Goal: Information Seeking & Learning: Learn about a topic

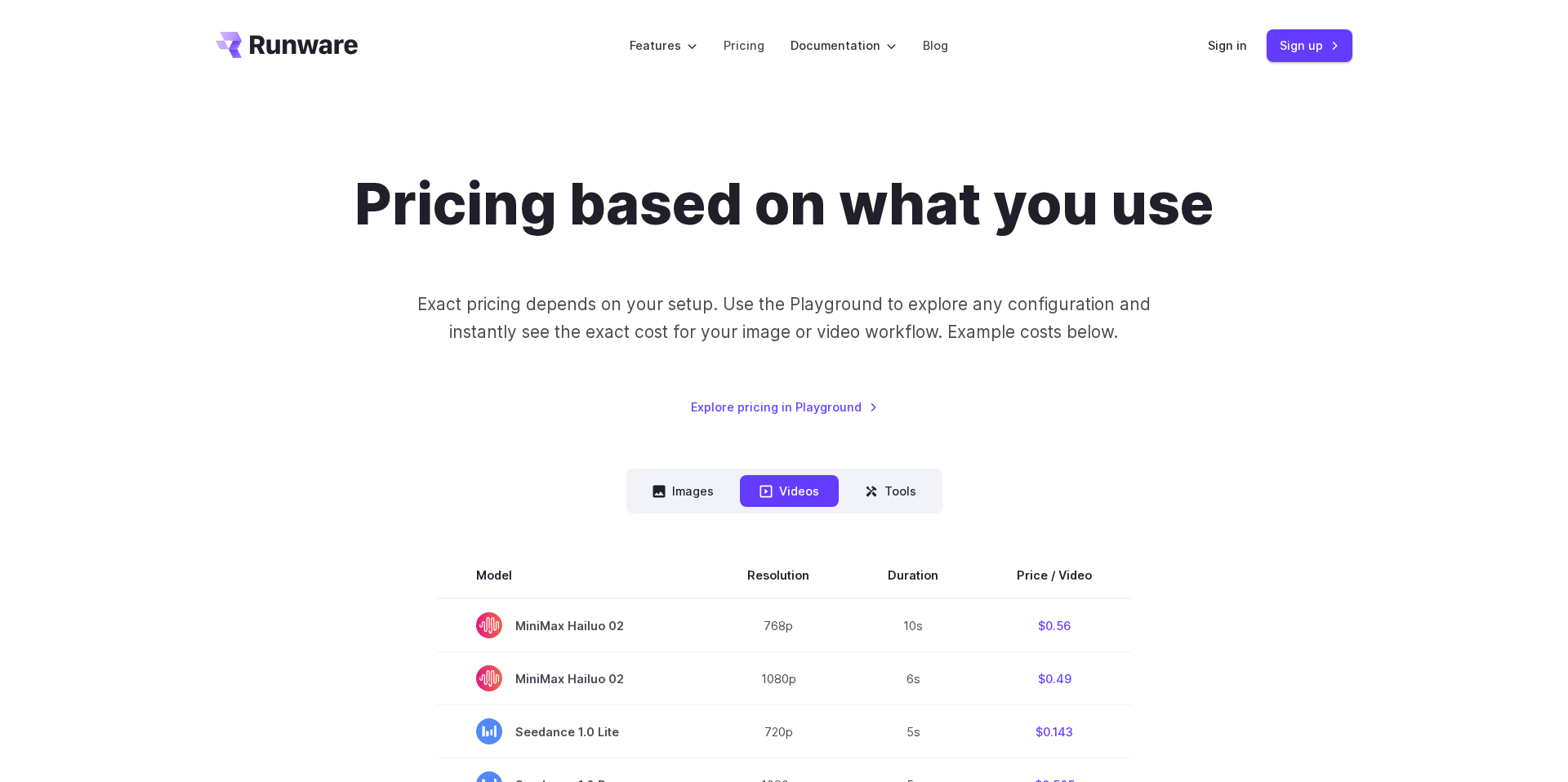
click at [498, 379] on div "Pricing based on what you use Exact pricing depends on your setup. Use the Play…" at bounding box center [784, 293] width 1137 height 246
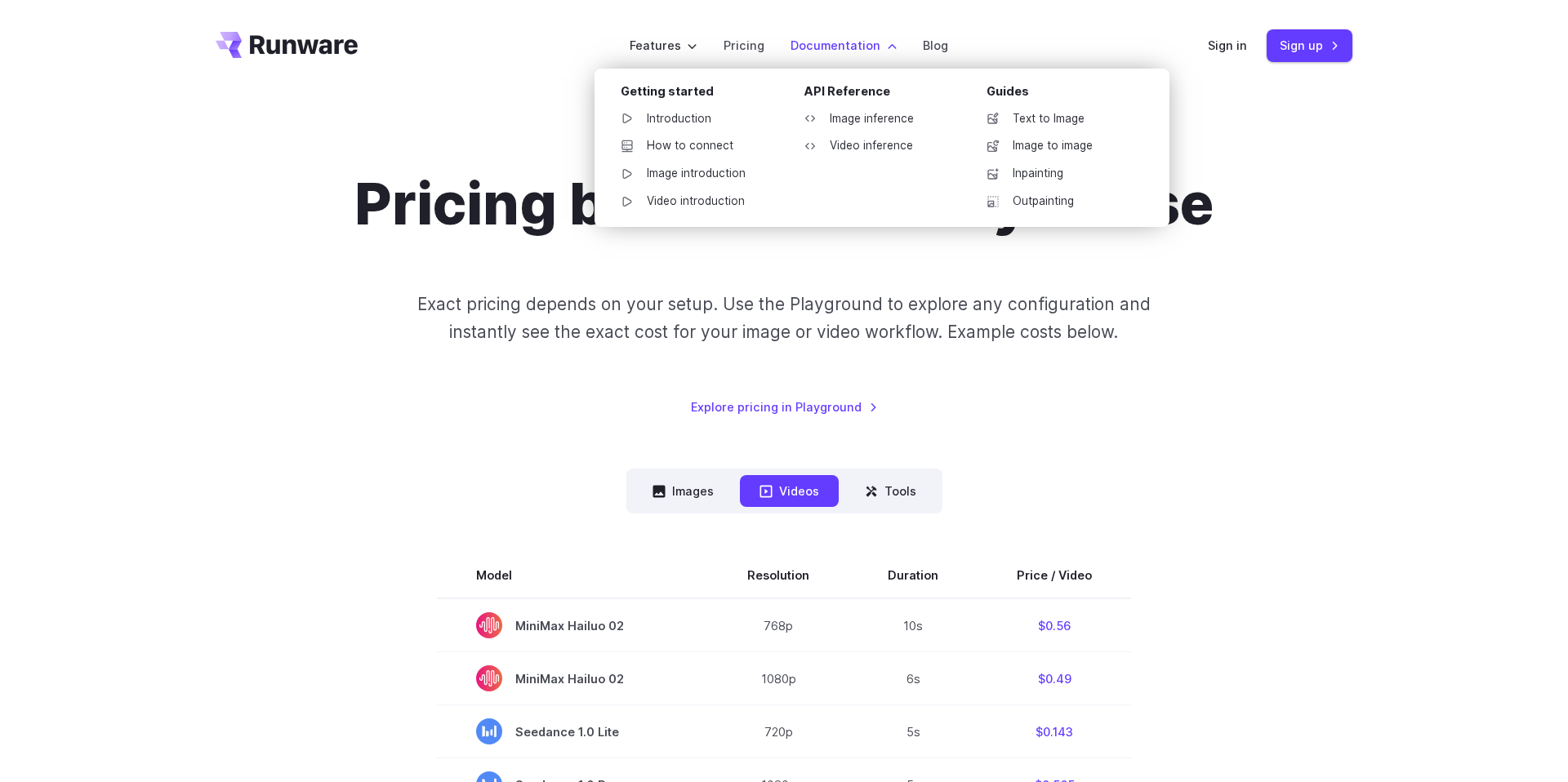
click at [883, 43] on label "Documentation" at bounding box center [843, 45] width 106 height 19
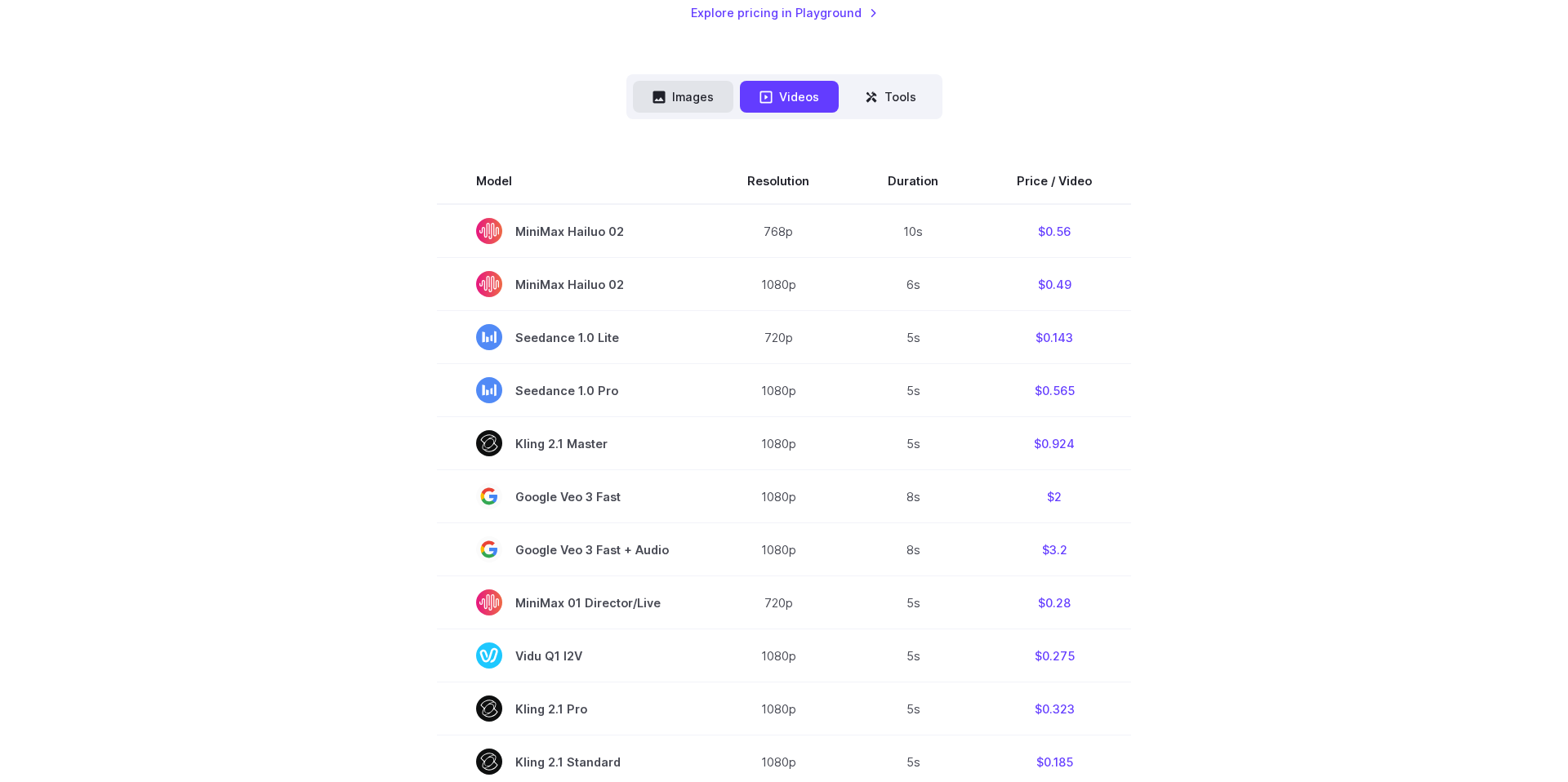
scroll to position [300, 0]
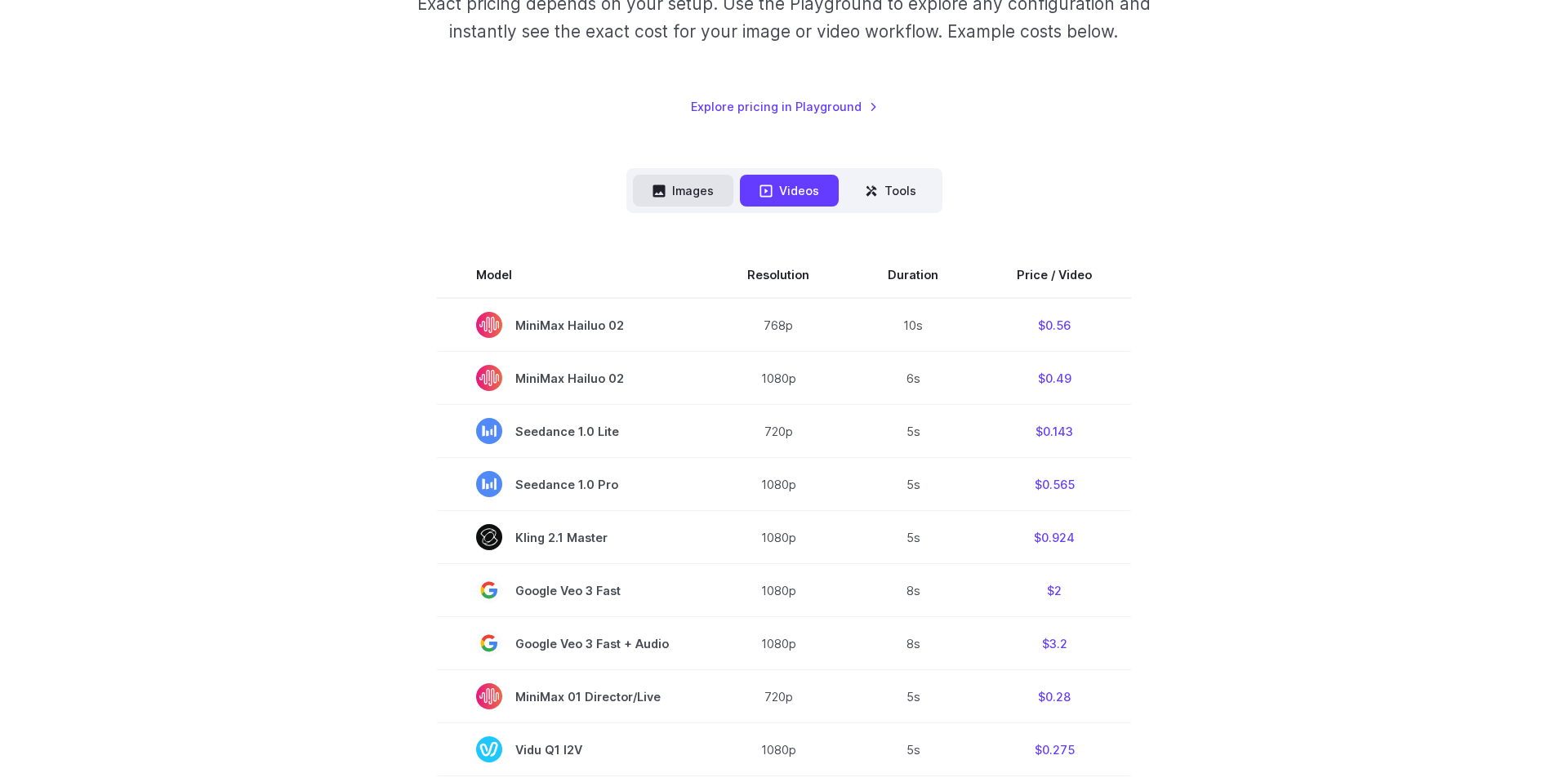
click at [696, 191] on button "Images" at bounding box center [682, 191] width 100 height 32
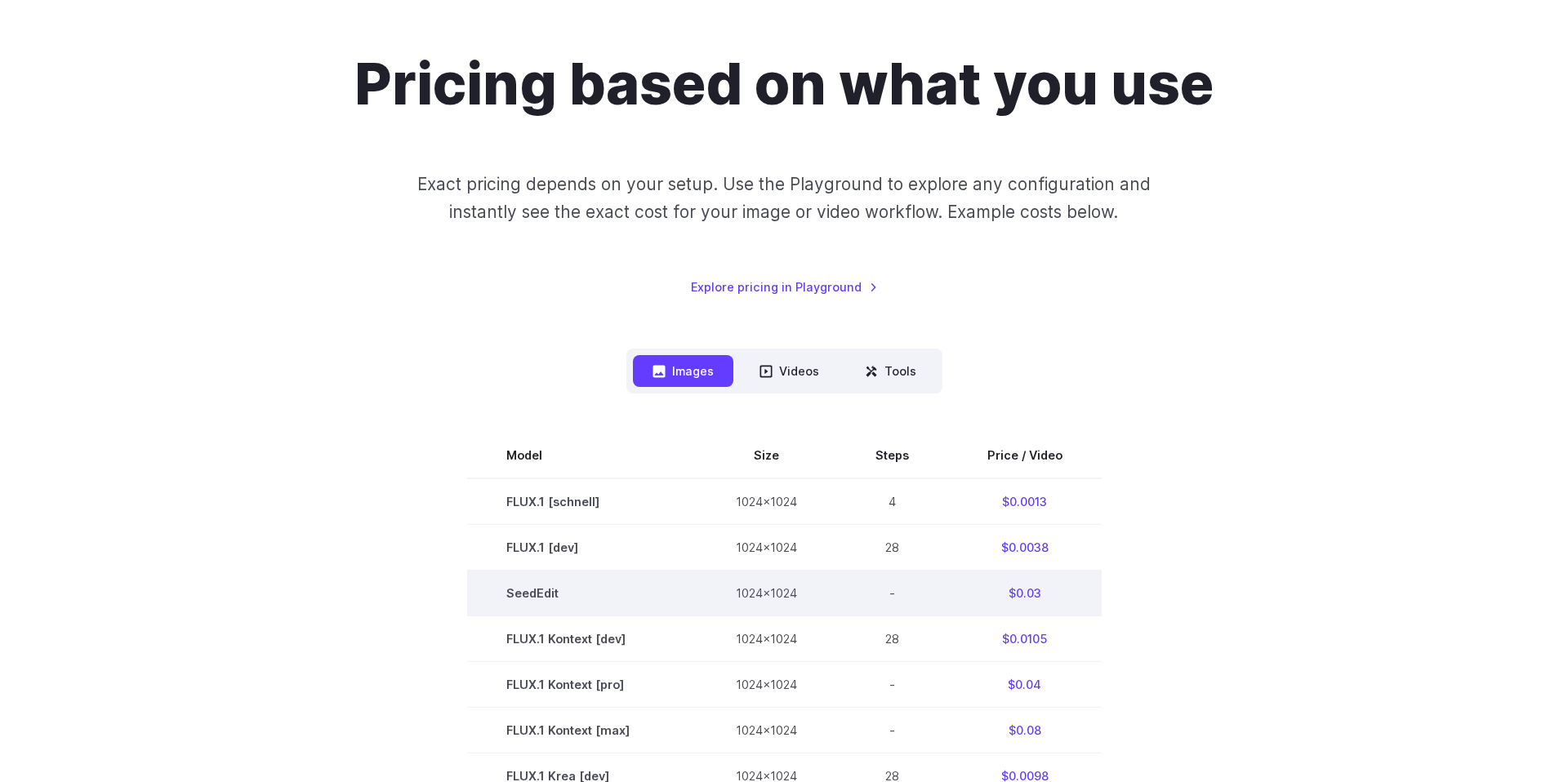
scroll to position [91, 0]
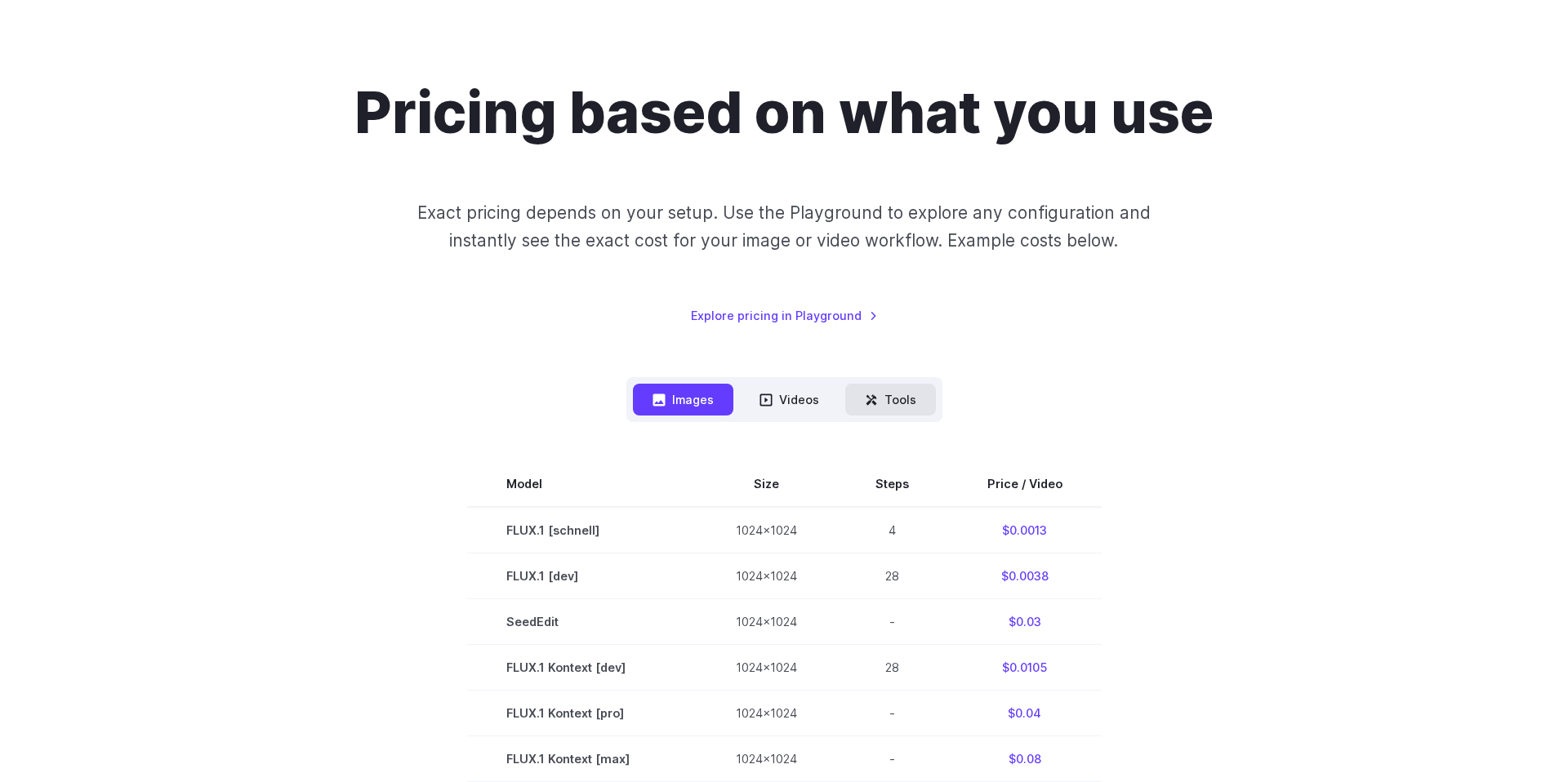
click at [886, 406] on button "Tools" at bounding box center [890, 400] width 90 height 32
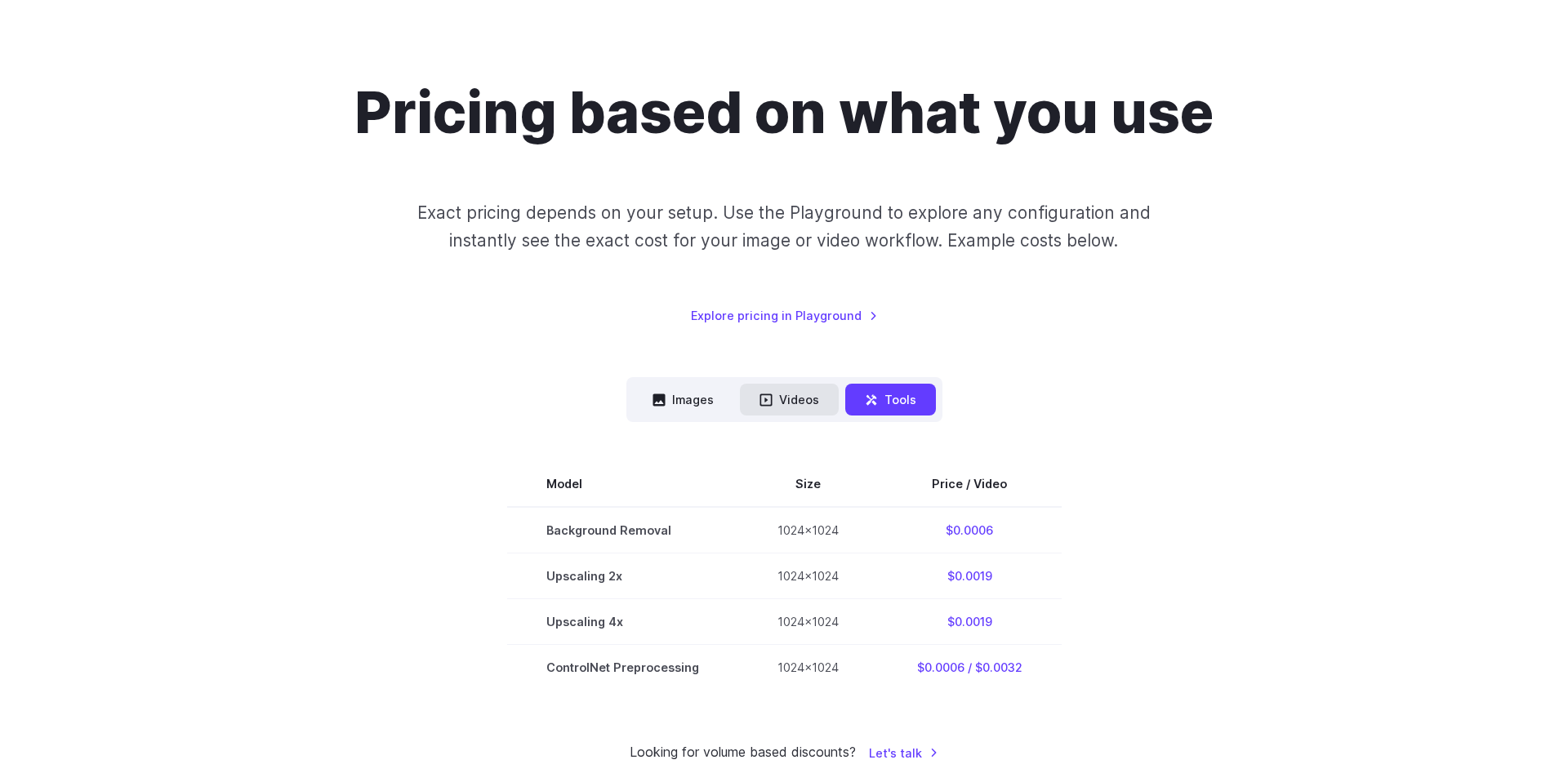
click at [792, 403] on button "Videos" at bounding box center [789, 400] width 99 height 32
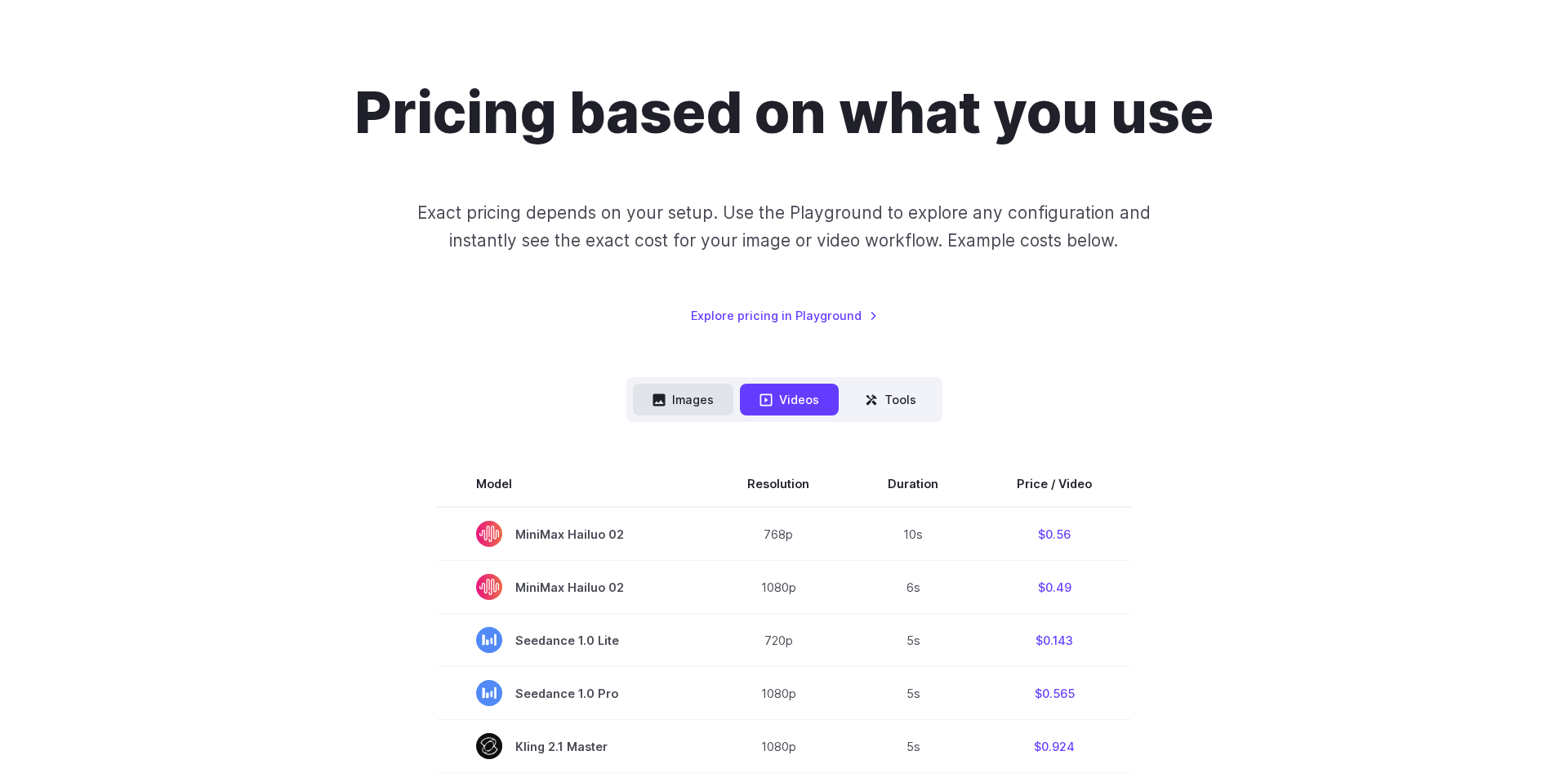
click at [702, 404] on button "Images" at bounding box center [682, 400] width 100 height 32
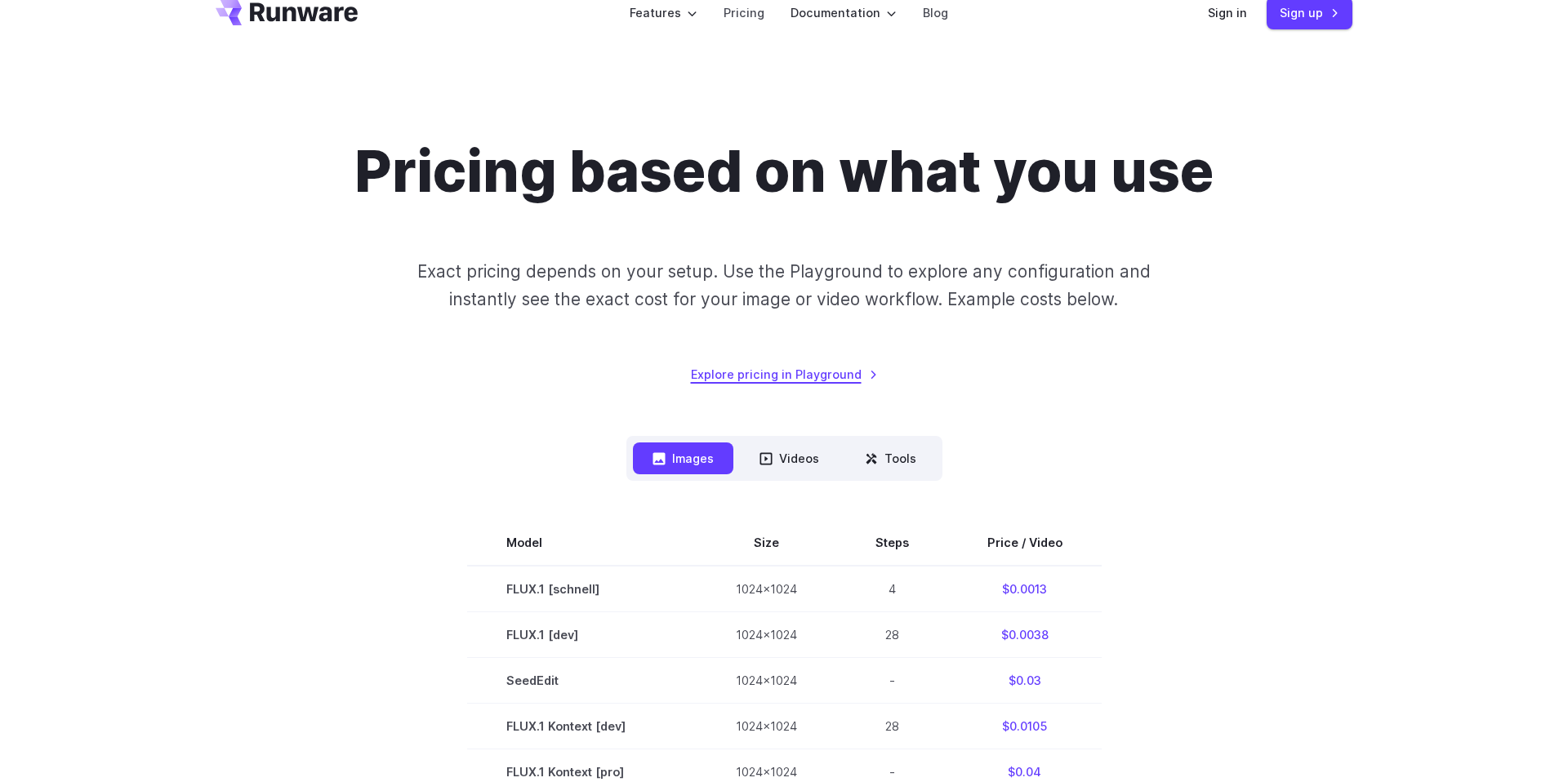
scroll to position [0, 0]
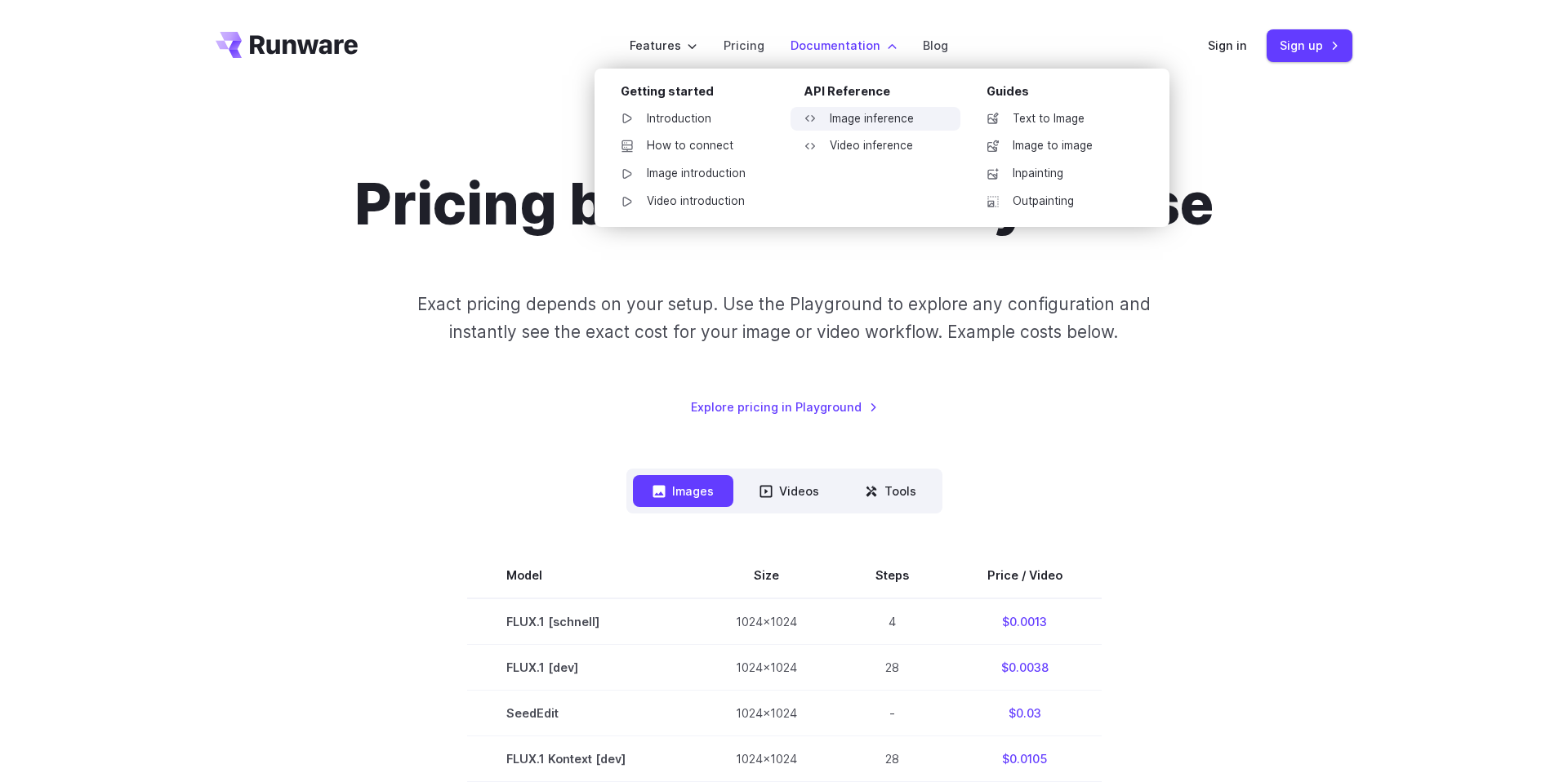
click at [879, 122] on link "Image inference" at bounding box center [875, 119] width 170 height 25
